Goal: Information Seeking & Learning: Learn about a topic

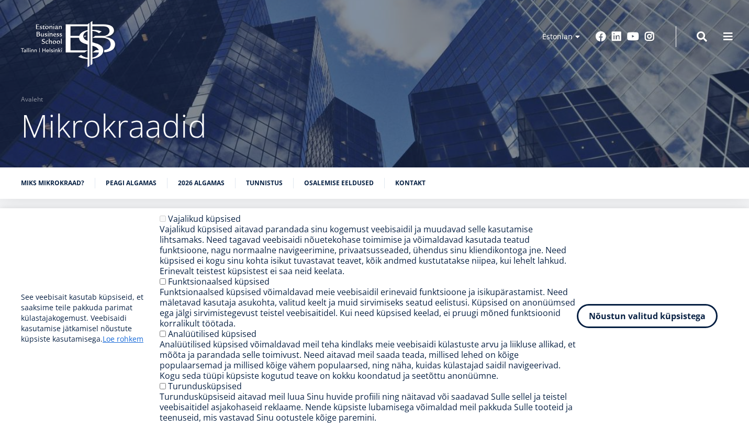
click at [671, 325] on button "Nõustun valitud küpsistega" at bounding box center [647, 316] width 141 height 24
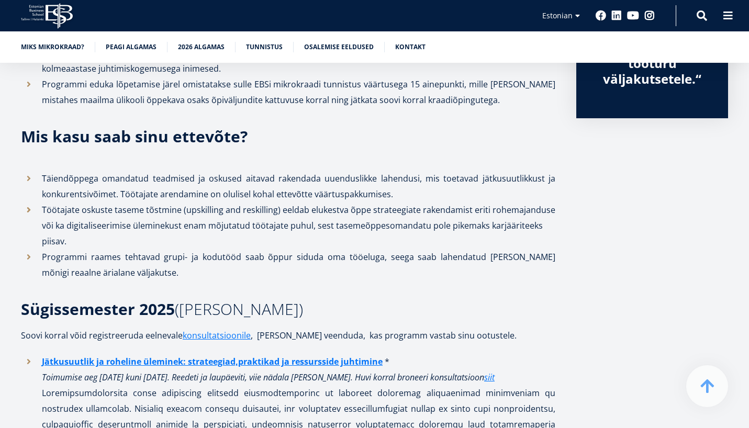
scroll to position [480, 0]
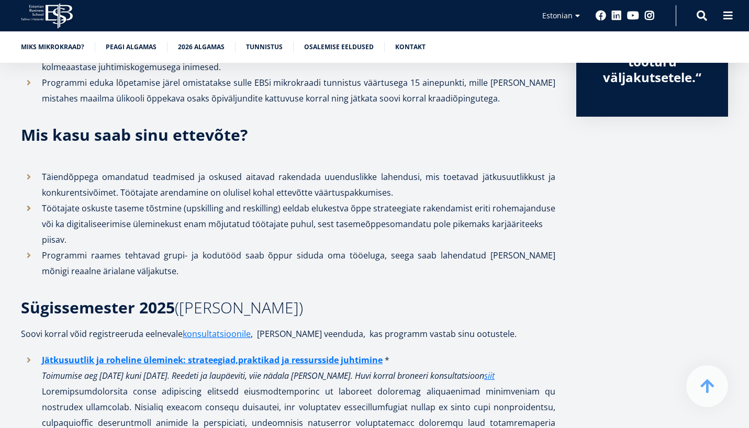
click at [415, 279] on li "Programmi raames tehtavad grupi- ja kodutööd saab õppur siduda oma tööeluga, se…" at bounding box center [288, 263] width 535 height 31
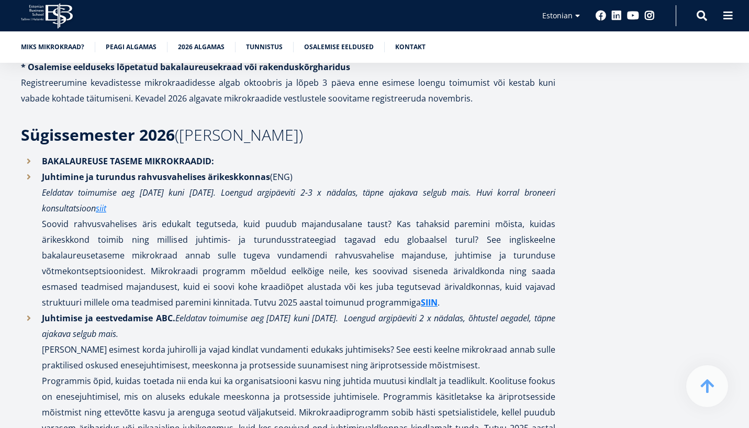
scroll to position [1962, 0]
click at [452, 310] on li "Juhtimise ja eestvedamise ABC. Eeldatav toimumise aeg [DATE] kuni [DATE]. Loeng…" at bounding box center [288, 380] width 535 height 141
click at [448, 291] on li "Juhtimine ja turundus rahvusvahelises ärikeskkonnas (ENG) Eeldatav toimumise ae…" at bounding box center [288, 239] width 535 height 141
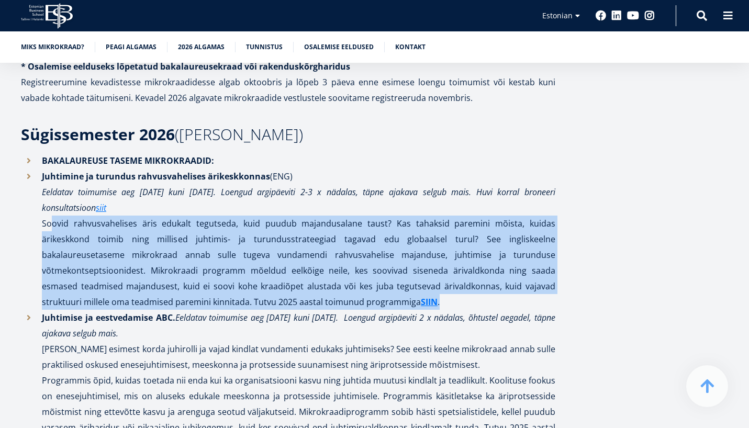
drag, startPoint x: 443, startPoint y: 299, endPoint x: 30, endPoint y: 221, distance: 419.9
click at [30, 221] on li "Juhtimine ja turundus rahvusvahelises ärikeskkonnas (ENG) Eeldatav toimumise ae…" at bounding box center [288, 239] width 535 height 141
click at [292, 197] on li "Juhtimine ja turundus rahvusvahelises ärikeskkonnas (ENG) Eeldatav toimumise ae…" at bounding box center [288, 239] width 535 height 141
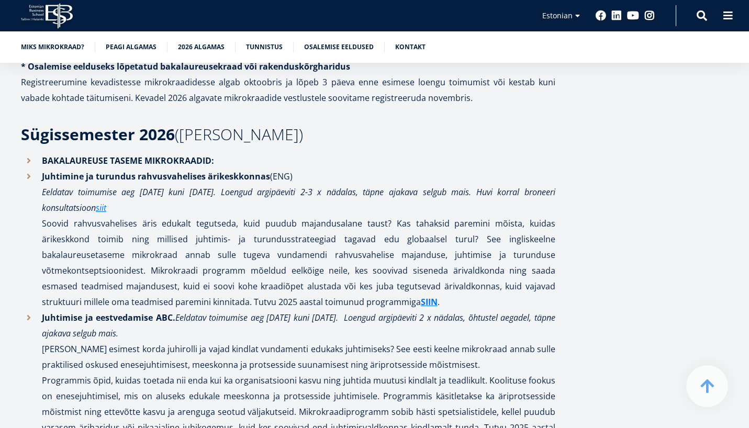
click at [316, 219] on li "Juhtimine ja turundus rahvusvahelises ärikeskkonnas (ENG) Eeldatav toimumise ae…" at bounding box center [288, 239] width 535 height 141
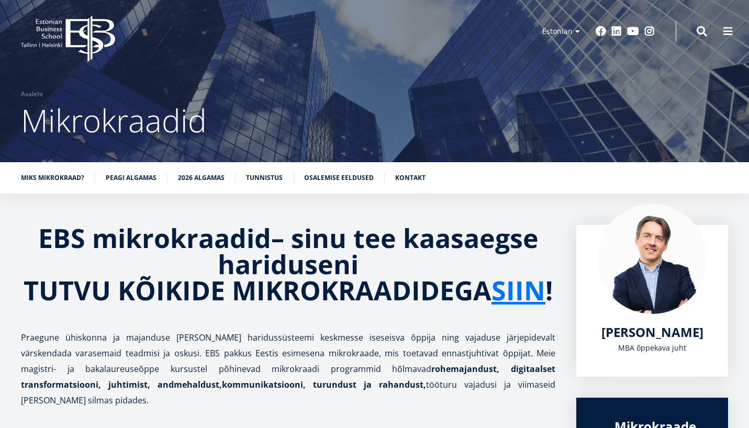
scroll to position [7, 0]
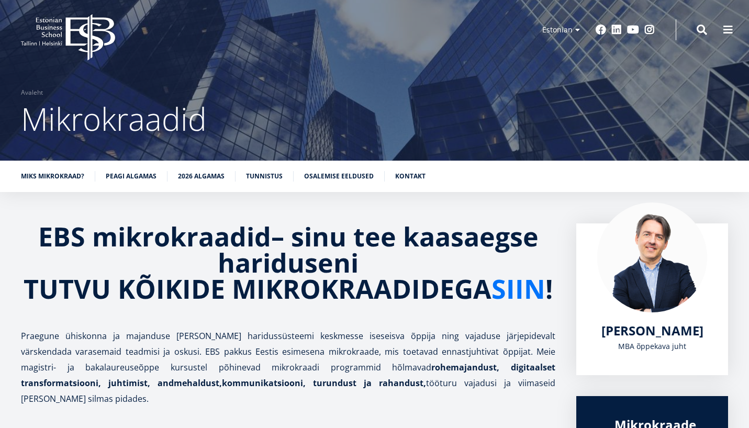
click at [526, 297] on link "SIIN" at bounding box center [519, 289] width 54 height 26
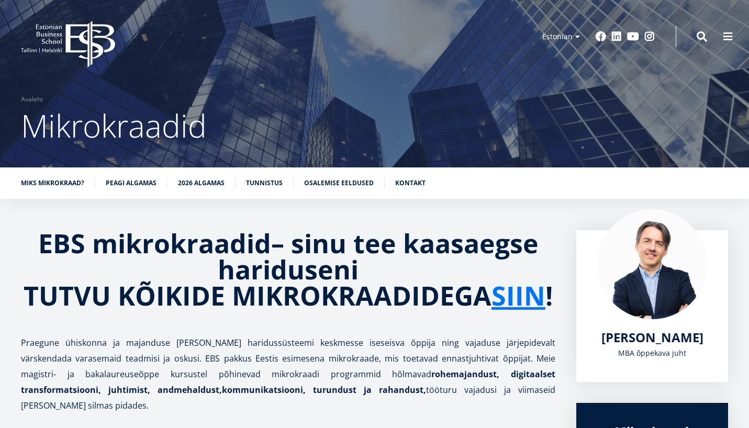
scroll to position [0, 0]
